Goal: Information Seeking & Learning: Learn about a topic

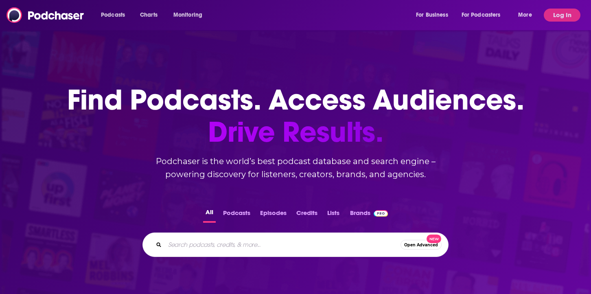
click at [225, 248] on input "Search podcasts, credits, & more..." at bounding box center [283, 244] width 236 height 13
type input "esg currents"
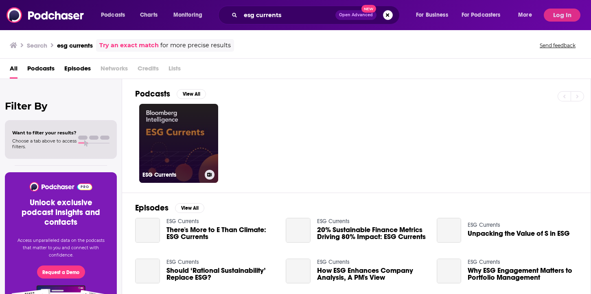
click at [164, 129] on link "ESG Currents" at bounding box center [178, 143] width 79 height 79
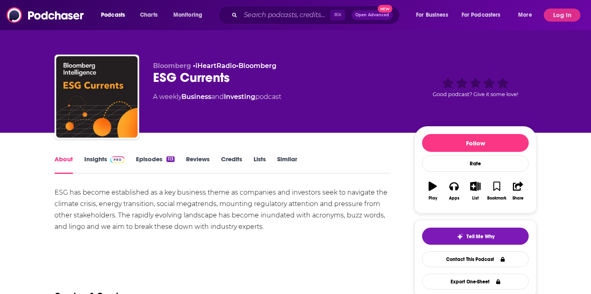
click at [110, 160] on link "Insights" at bounding box center [104, 164] width 40 height 19
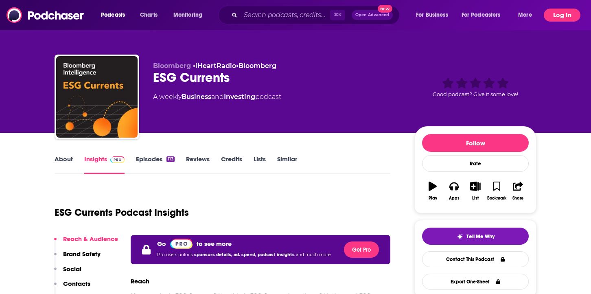
click at [564, 13] on button "Log In" at bounding box center [562, 15] width 37 height 13
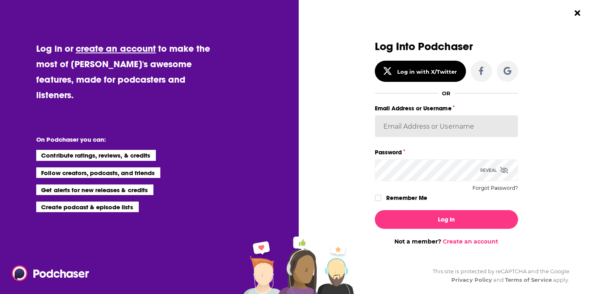
click at [404, 128] on input "Email Address or Username" at bounding box center [446, 126] width 143 height 22
type input "[EMAIL_ADDRESS][DOMAIN_NAME]"
click at [375, 210] on button "Log In" at bounding box center [446, 219] width 143 height 19
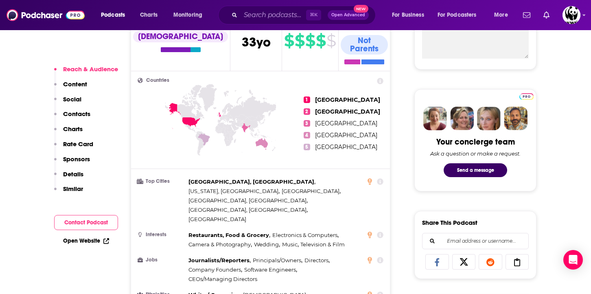
scroll to position [331, 0]
